Goal: Navigation & Orientation: Find specific page/section

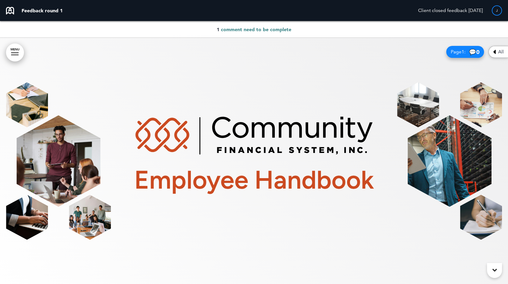
click at [495, 52] on icon at bounding box center [494, 51] width 3 height 7
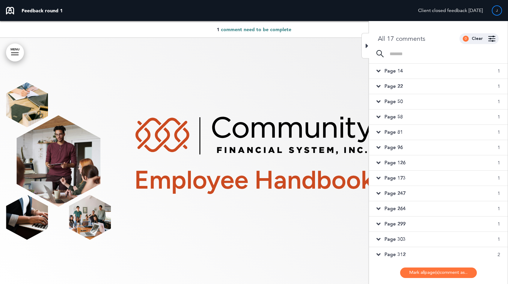
click at [396, 72] on span "Page 14" at bounding box center [393, 71] width 18 height 7
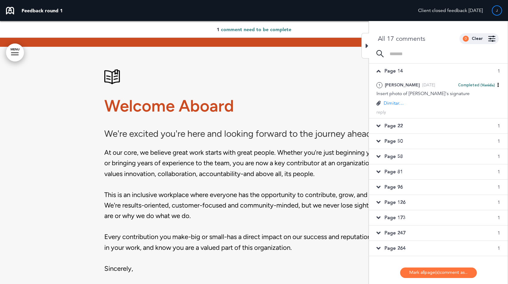
scroll to position [493, 0]
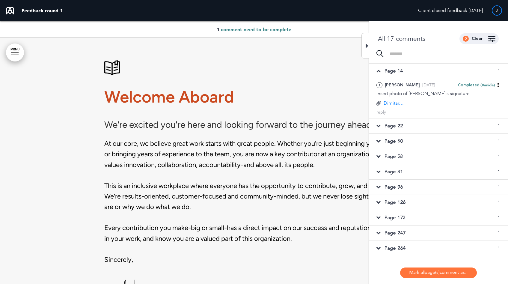
click at [402, 120] on div "Page 22 1" at bounding box center [438, 125] width 139 height 15
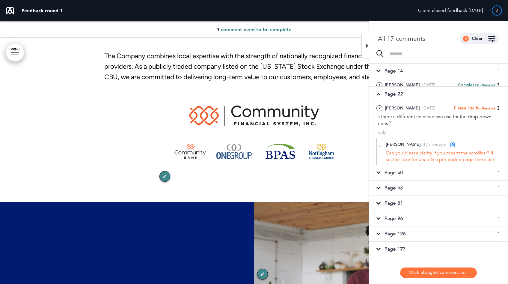
scroll to position [5477, 0]
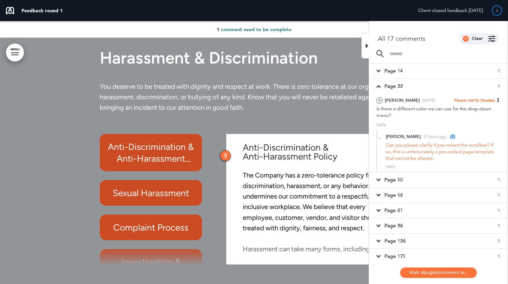
click at [402, 182] on span "Page 50" at bounding box center [393, 180] width 18 height 7
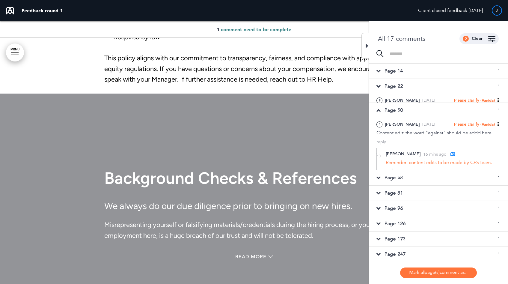
scroll to position [8314, 0]
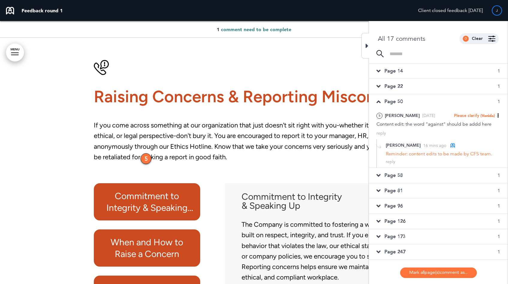
click at [395, 177] on span "Page 58" at bounding box center [393, 175] width 18 height 7
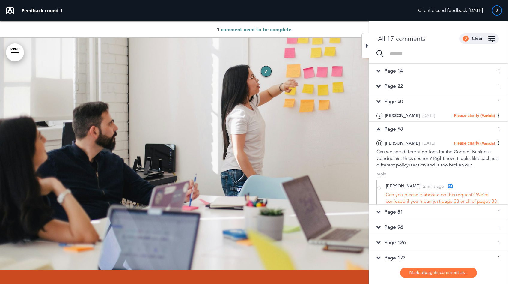
scroll to position [9113, 0]
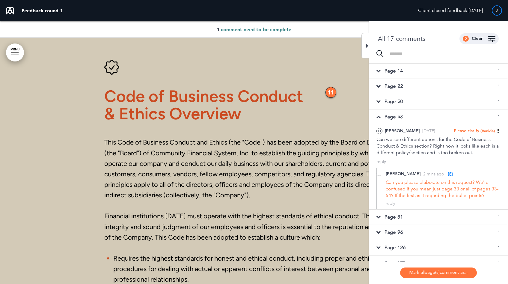
click at [399, 217] on span "Page 81" at bounding box center [393, 217] width 18 height 7
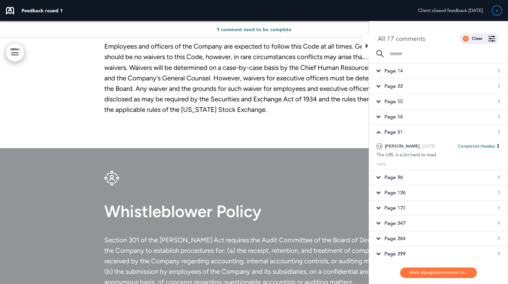
scroll to position [15504, 0]
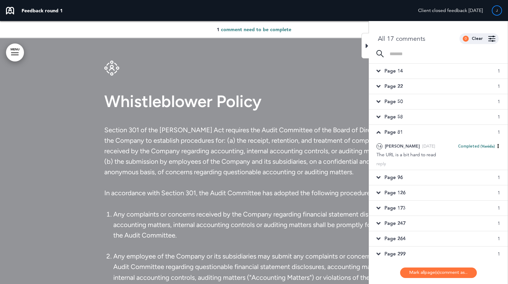
click at [396, 176] on span "Page 96" at bounding box center [393, 177] width 18 height 7
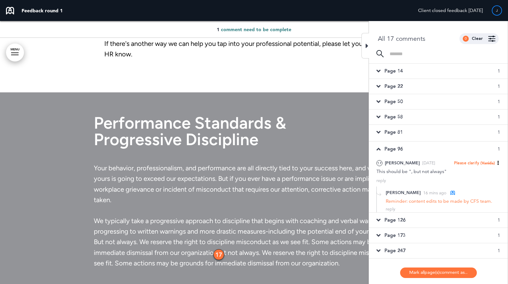
scroll to position [18314, 0]
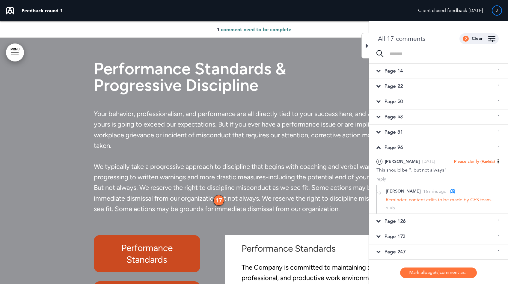
click at [406, 221] on div "Page 126 1" at bounding box center [438, 221] width 139 height 15
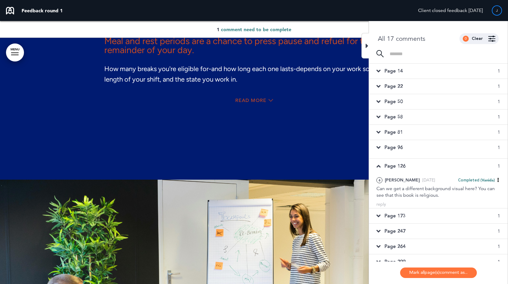
scroll to position [22274, 0]
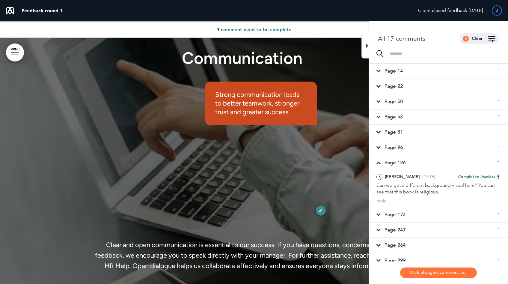
click at [402, 213] on span "Page 173" at bounding box center [394, 214] width 21 height 7
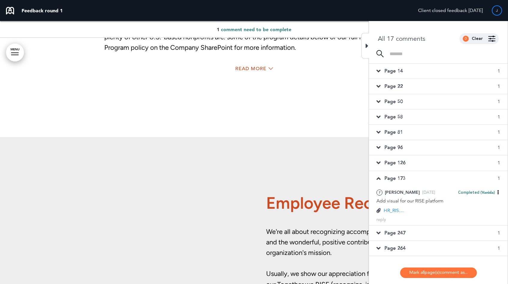
scroll to position [28171, 0]
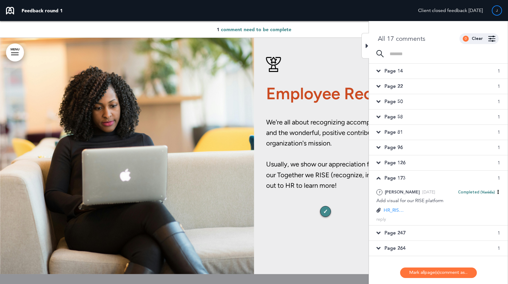
click at [407, 234] on div "Page 247 1" at bounding box center [438, 232] width 139 height 15
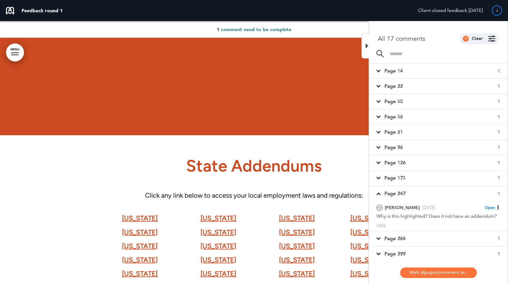
scroll to position [34197, 0]
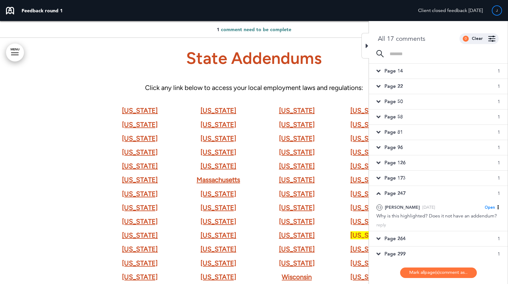
click at [366, 46] on icon at bounding box center [367, 45] width 3 height 7
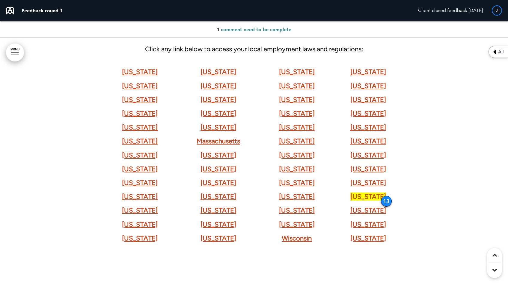
scroll to position [34236, 0]
